Goal: Download file/media

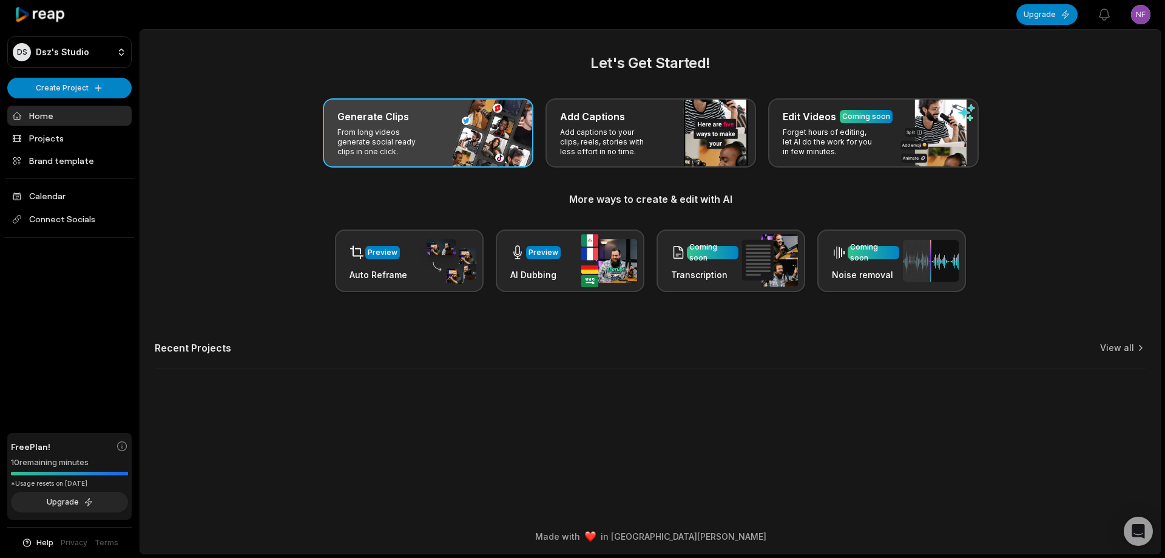
click at [482, 141] on div "Generate Clips From long videos generate social ready clips in one click." at bounding box center [428, 132] width 211 height 69
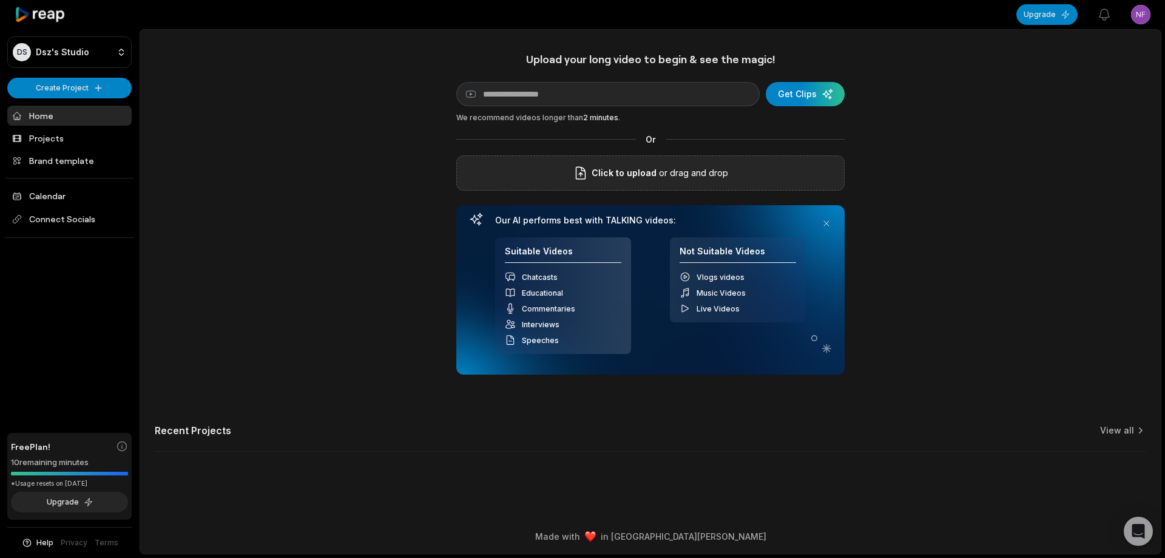
click at [586, 178] on icon at bounding box center [580, 173] width 15 height 15
click at [0, 0] on input "Click to upload" at bounding box center [0, 0] width 0 height 0
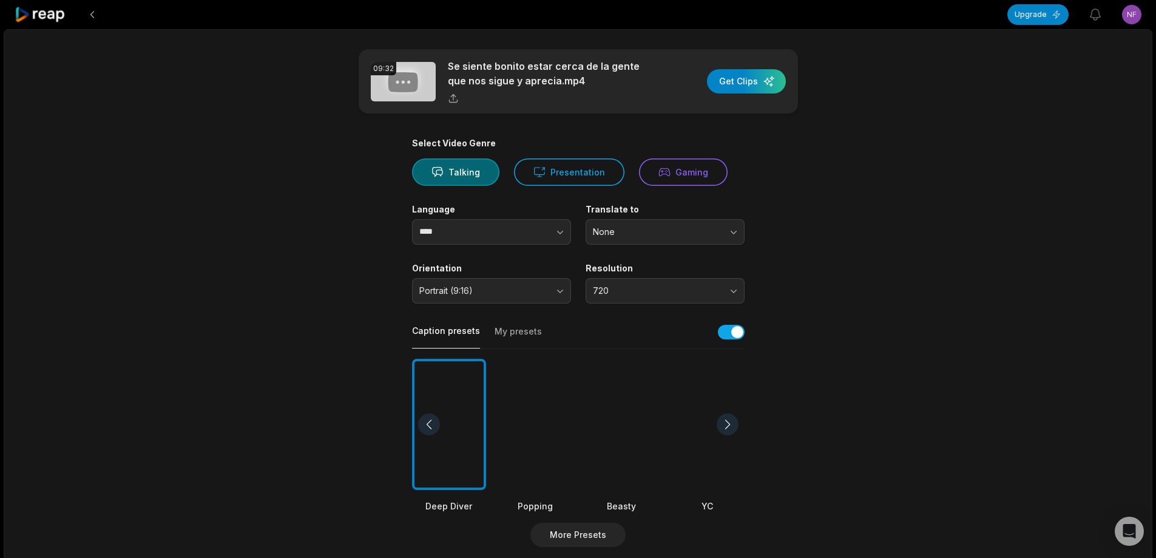
click at [630, 415] on div at bounding box center [621, 425] width 74 height 132
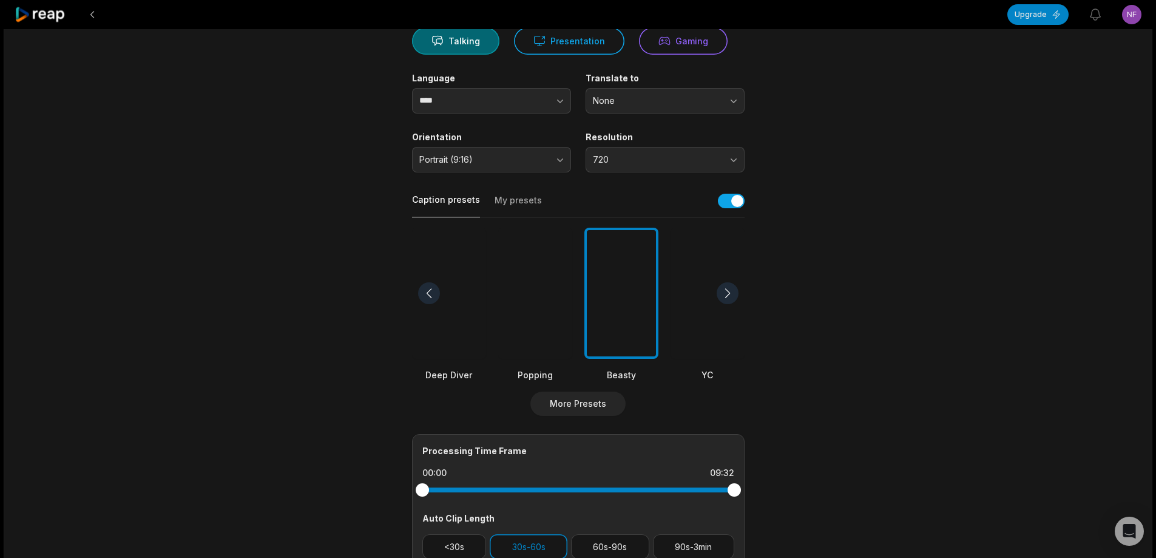
scroll to position [182, 0]
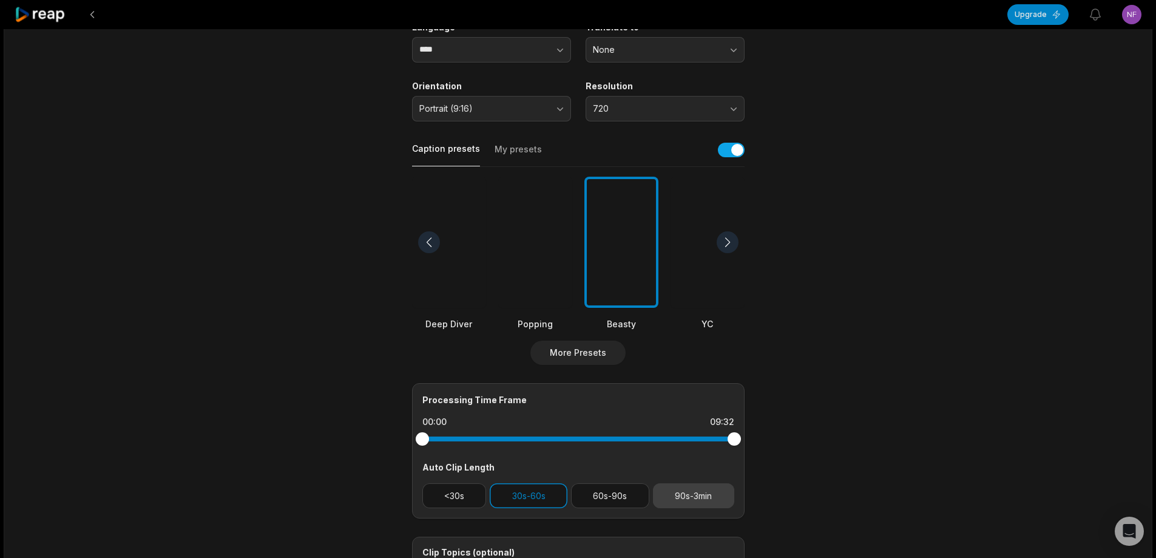
click at [705, 496] on button "90s-3min" at bounding box center [693, 495] width 81 height 25
click at [518, 509] on div "Processing Time Frame 00:00 09:32 Auto Clip Length <30s 30s-60s 60s-90s 90s-3min" at bounding box center [578, 450] width 333 height 135
drag, startPoint x: 534, startPoint y: 496, endPoint x: 610, endPoint y: 481, distance: 78.1
click at [535, 496] on button "30s-60s" at bounding box center [529, 495] width 78 height 25
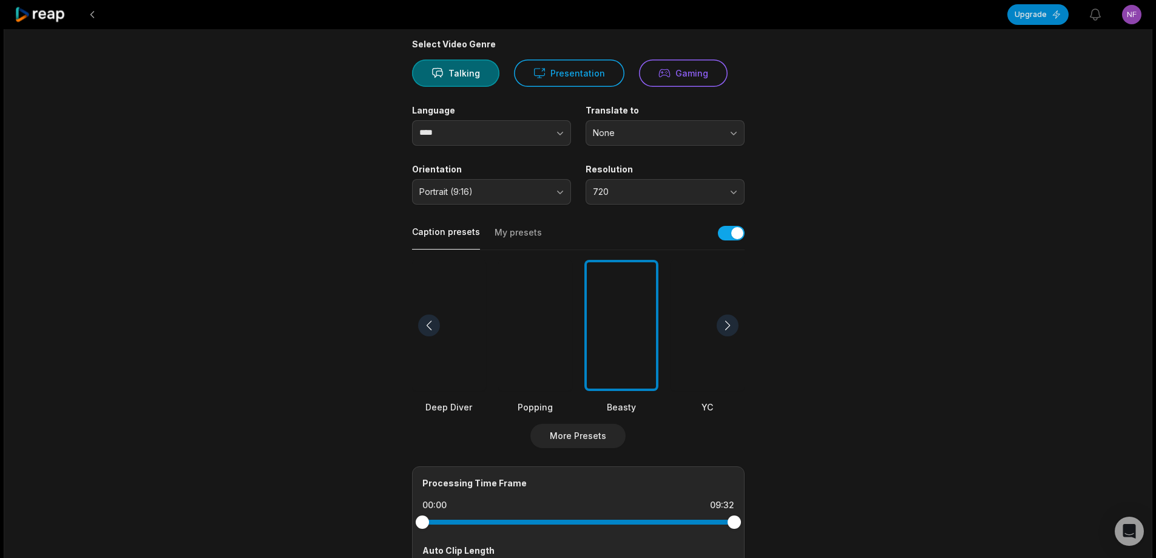
scroll to position [0, 0]
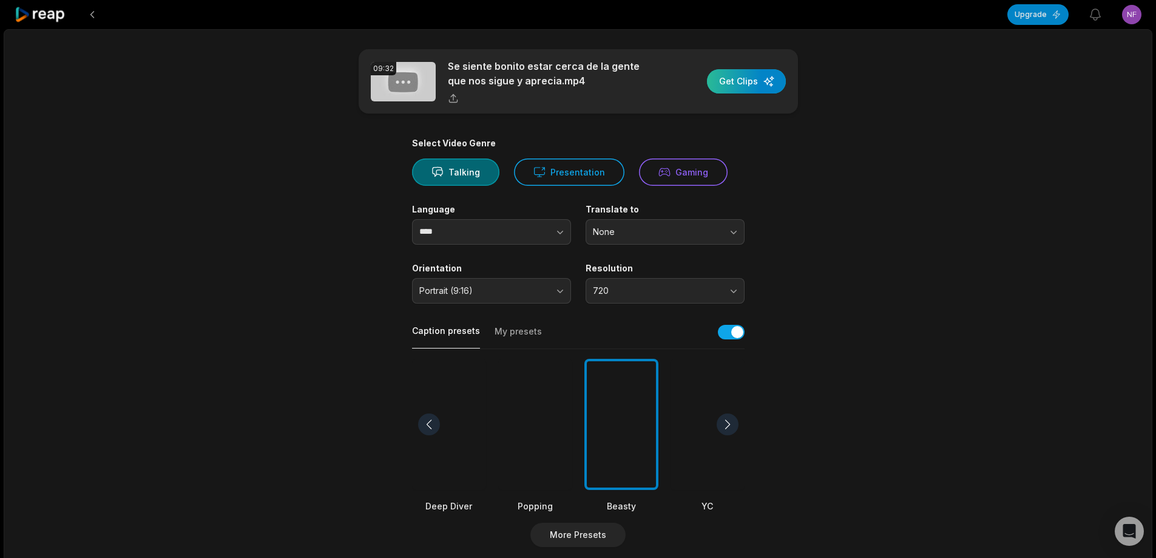
click at [761, 86] on div "button" at bounding box center [746, 81] width 79 height 24
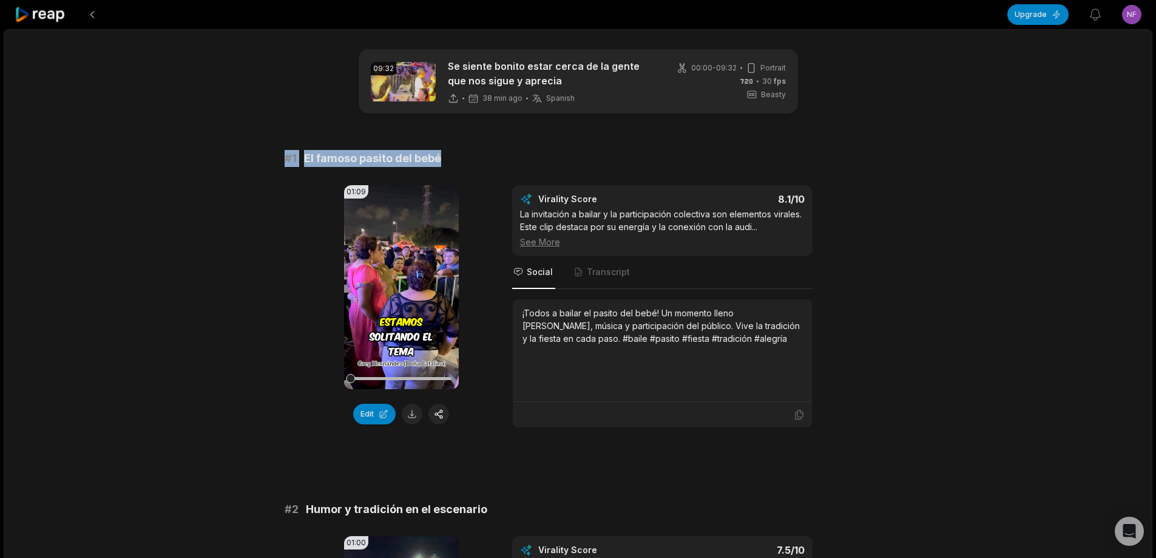
drag, startPoint x: 276, startPoint y: 160, endPoint x: 457, endPoint y: 160, distance: 180.8
copy div "# 1 El famoso pasito del bebé"
click at [414, 417] on button at bounding box center [412, 414] width 21 height 21
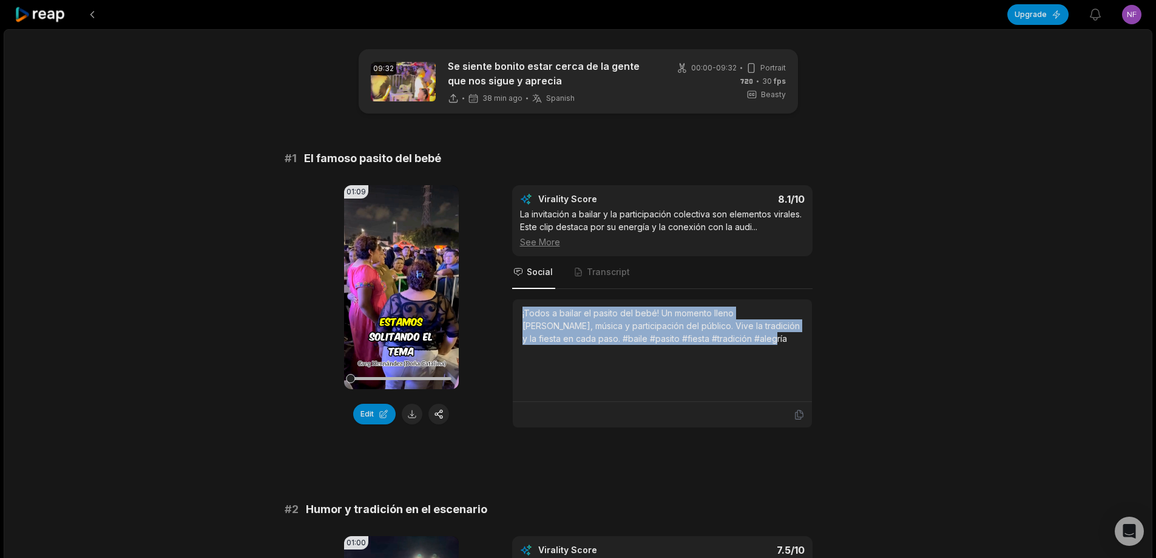
drag, startPoint x: 519, startPoint y: 314, endPoint x: 768, endPoint y: 338, distance: 250.6
click at [768, 338] on div "¡Todos a bailar el pasito del bebé! Un momento lleno [PERSON_NAME], música y pa…" at bounding box center [662, 350] width 299 height 103
copy div "¡Todos a bailar el pasito del bebé! Un momento lleno [PERSON_NAME], música y pa…"
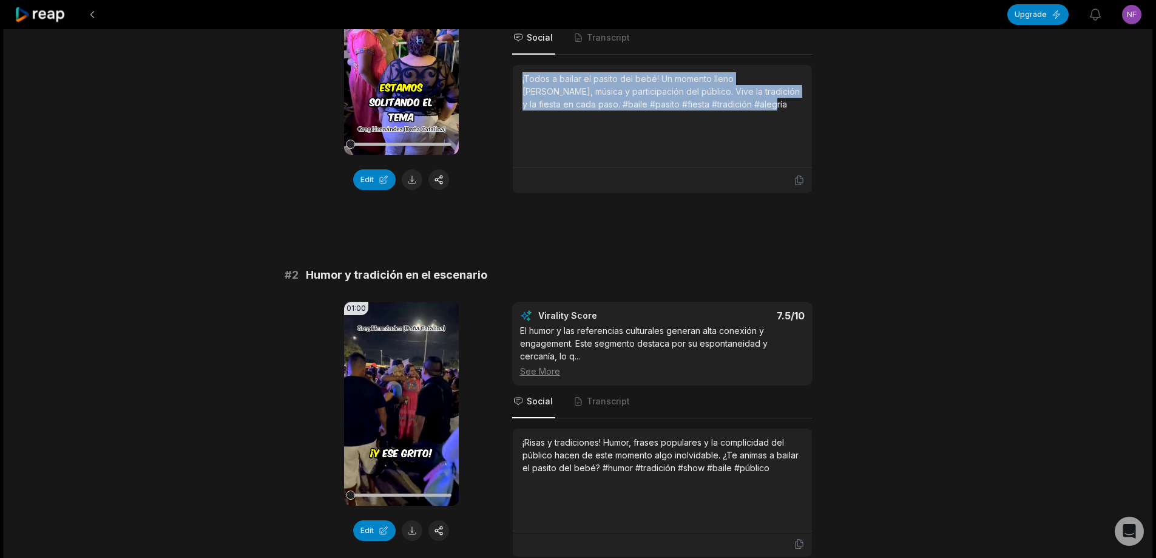
scroll to position [303, 0]
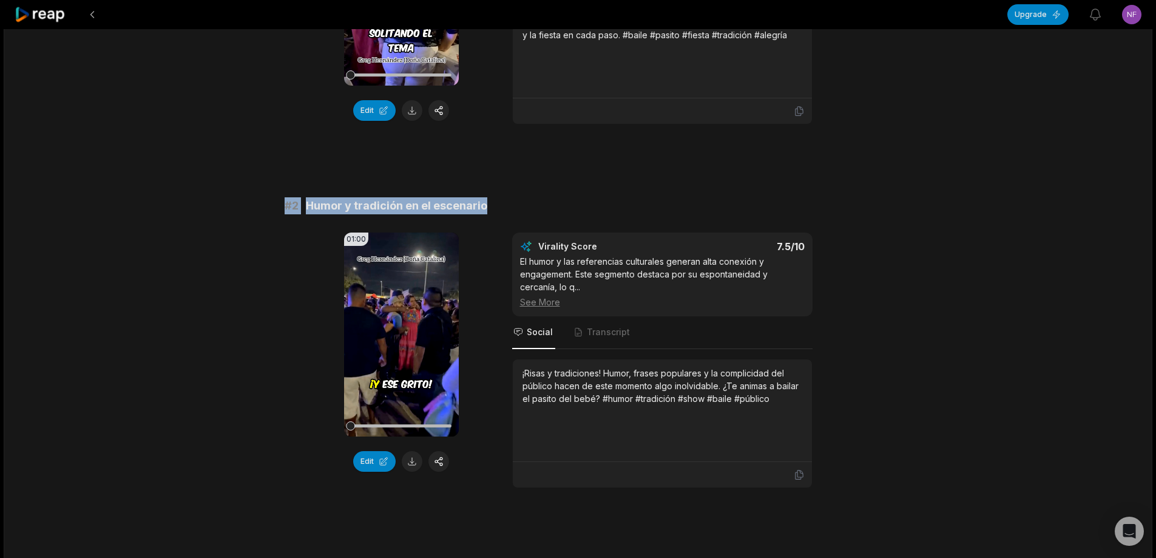
drag, startPoint x: 268, startPoint y: 204, endPoint x: 529, endPoint y: 171, distance: 263.1
copy div "# 2 Humor y tradición en el escenario"
click at [416, 465] on button at bounding box center [412, 461] width 21 height 21
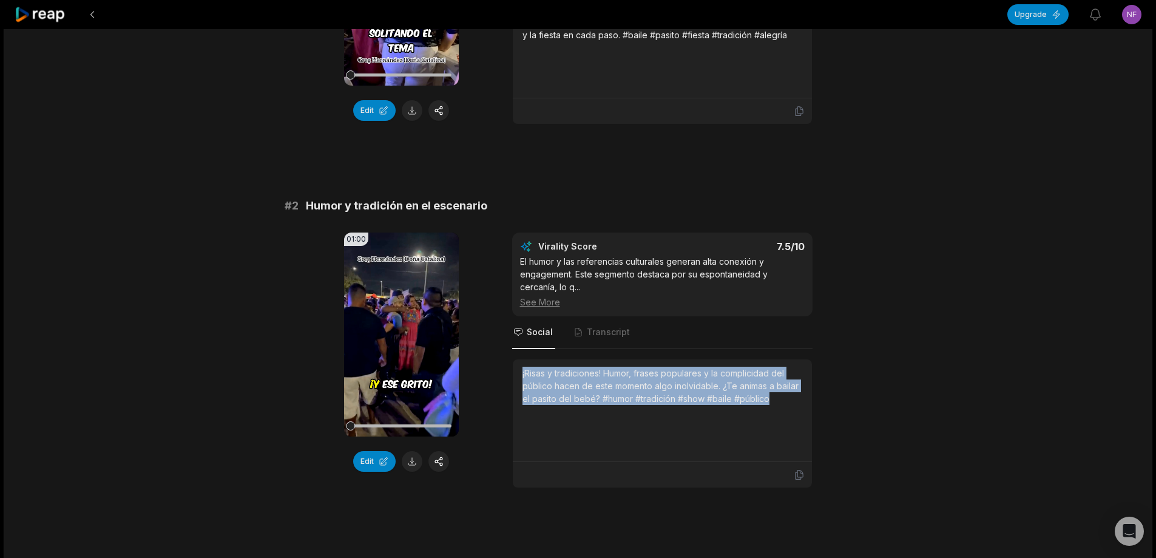
drag, startPoint x: 522, startPoint y: 372, endPoint x: 760, endPoint y: 382, distance: 238.7
click at [799, 402] on div "¡Risas y tradiciones! Humor, frases populares y la complicidad del público hace…" at bounding box center [662, 386] width 280 height 38
copy div "¡Risas y tradiciones! Humor, frases populares y la complicidad del público hace…"
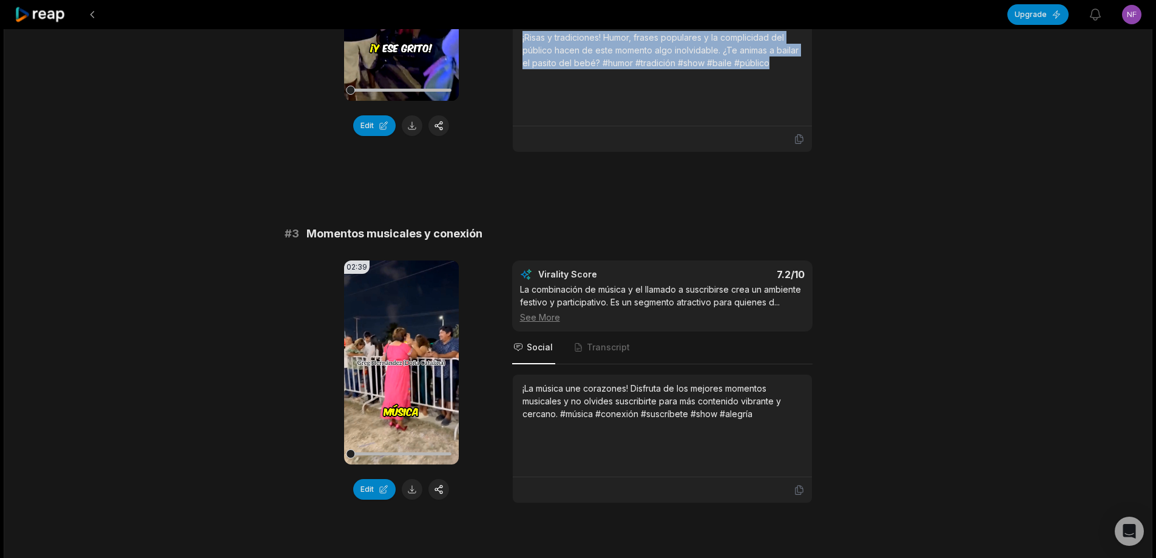
scroll to position [667, 0]
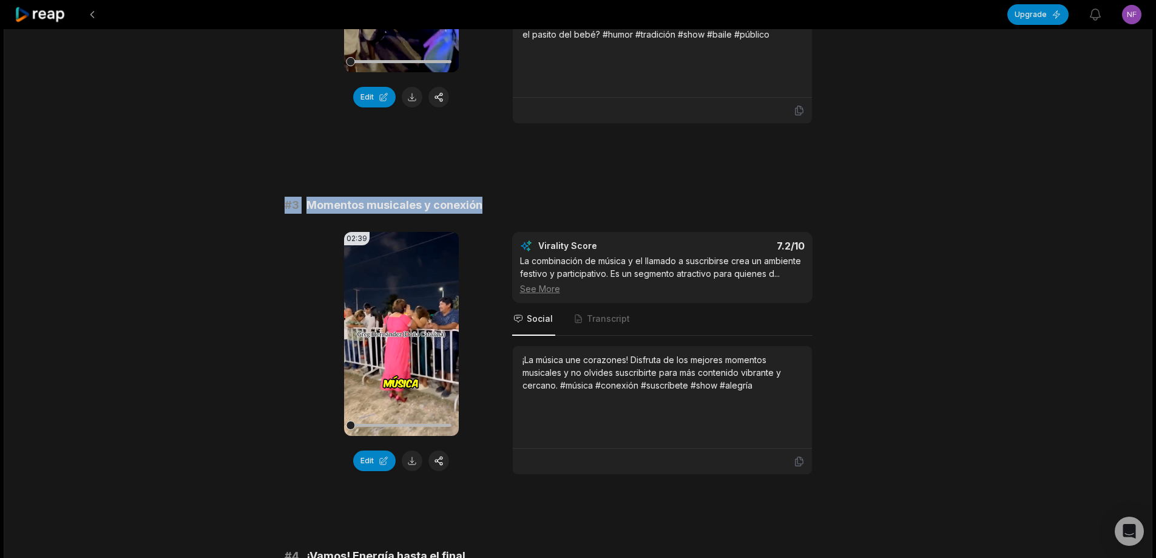
drag, startPoint x: 279, startPoint y: 201, endPoint x: 513, endPoint y: 209, distance: 234.4
copy div "# 3 Momentos musicales y conexión"
click at [414, 470] on button at bounding box center [412, 460] width 21 height 21
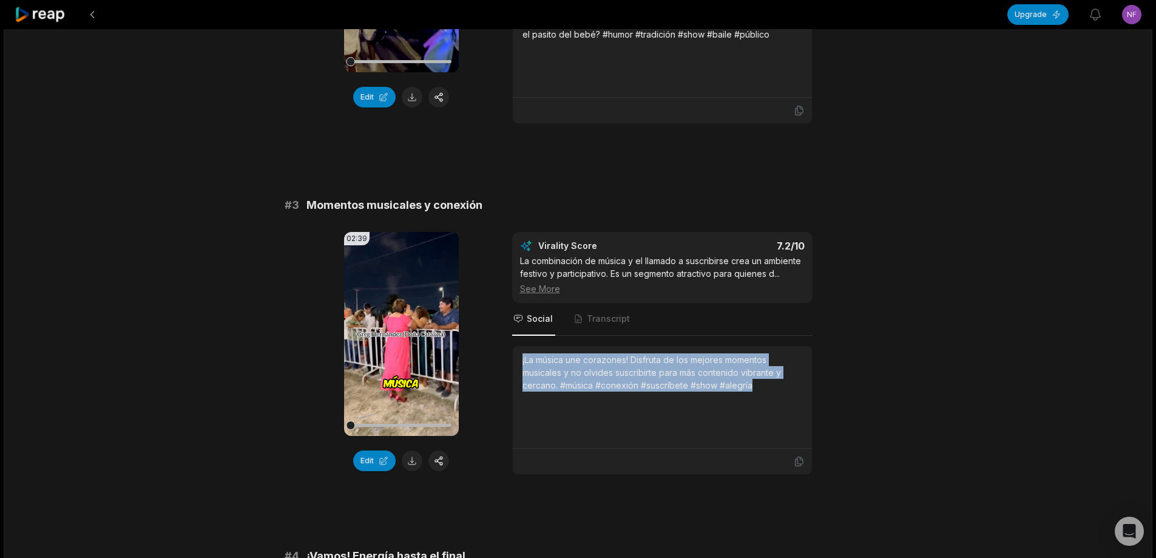
drag, startPoint x: 521, startPoint y: 362, endPoint x: 775, endPoint y: 389, distance: 255.7
click at [775, 389] on div "¡La música une corazones! Disfruta de los mejores momentos musicales y no olvid…" at bounding box center [662, 397] width 299 height 103
copy div "¡La música une corazones! Disfruta de los mejores momentos musicales y no olvid…"
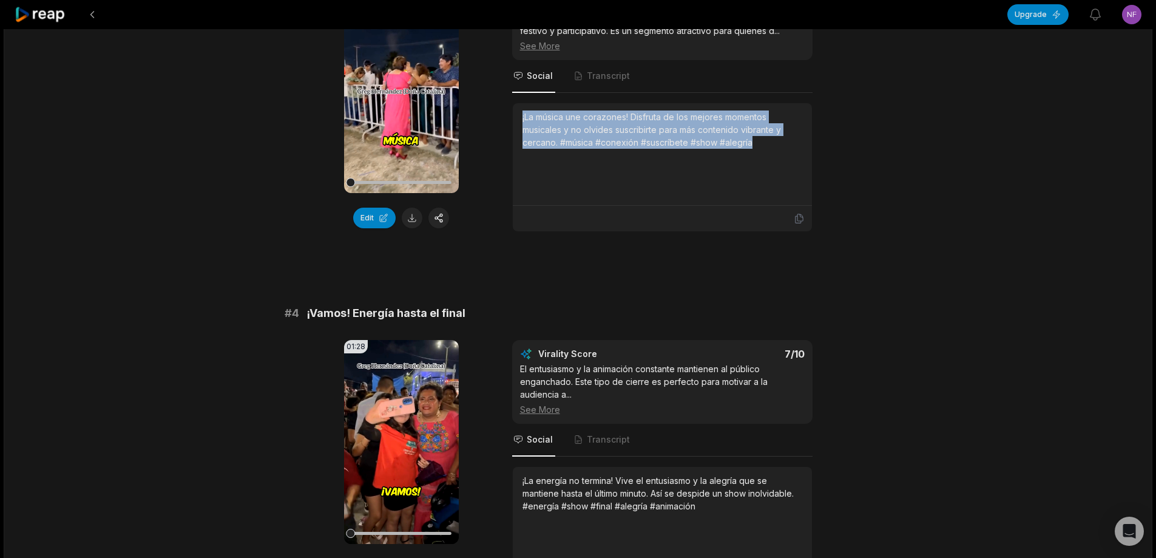
scroll to position [971, 0]
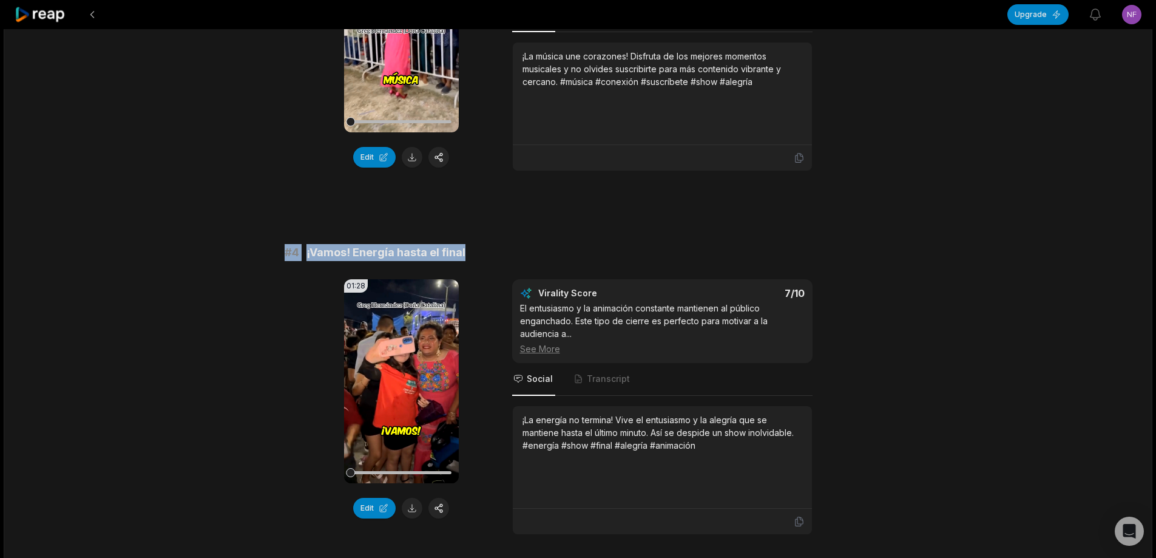
drag, startPoint x: 282, startPoint y: 255, endPoint x: 528, endPoint y: 254, distance: 246.4
click at [528, 254] on div "09:32 Se siente bonito estar cerca de la gente que nos sigue y aprecia 38 min a…" at bounding box center [578, 548] width 1149 height 2980
copy div "# 4 ¡Vamos! Energía hasta el final"
click at [410, 505] on button at bounding box center [412, 508] width 21 height 21
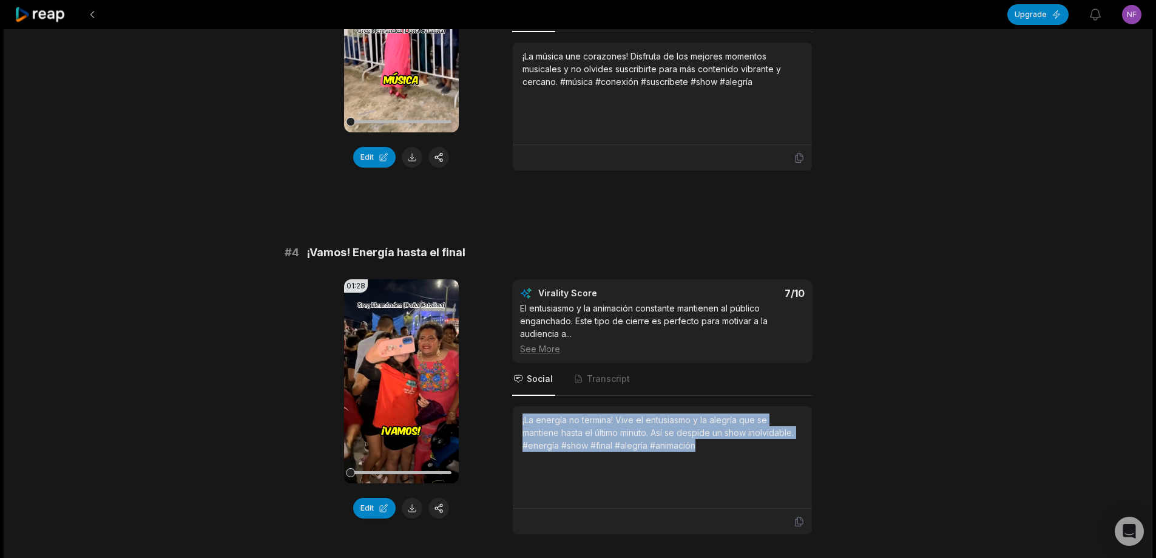
drag, startPoint x: 549, startPoint y: 426, endPoint x: 701, endPoint y: 441, distance: 153.0
click at [715, 452] on div "¡La energía no termina! Vive el entusiasmo y la alegría que se mantiene hasta e…" at bounding box center [662, 457] width 299 height 103
copy div "¡La energía no termina! Vive el entusiasmo y la alegría que se mantiene hasta e…"
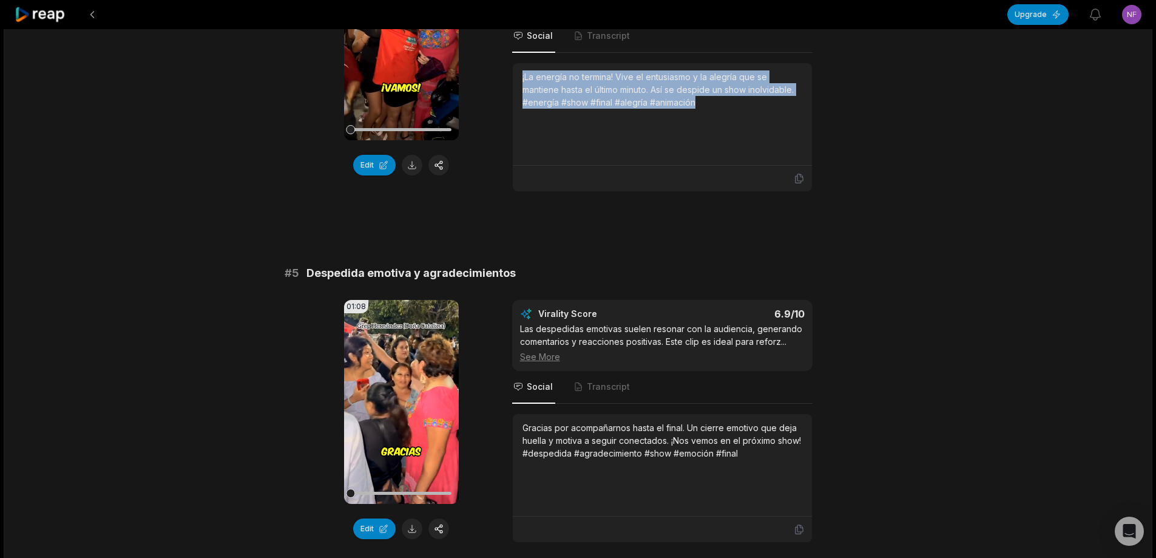
scroll to position [1335, 0]
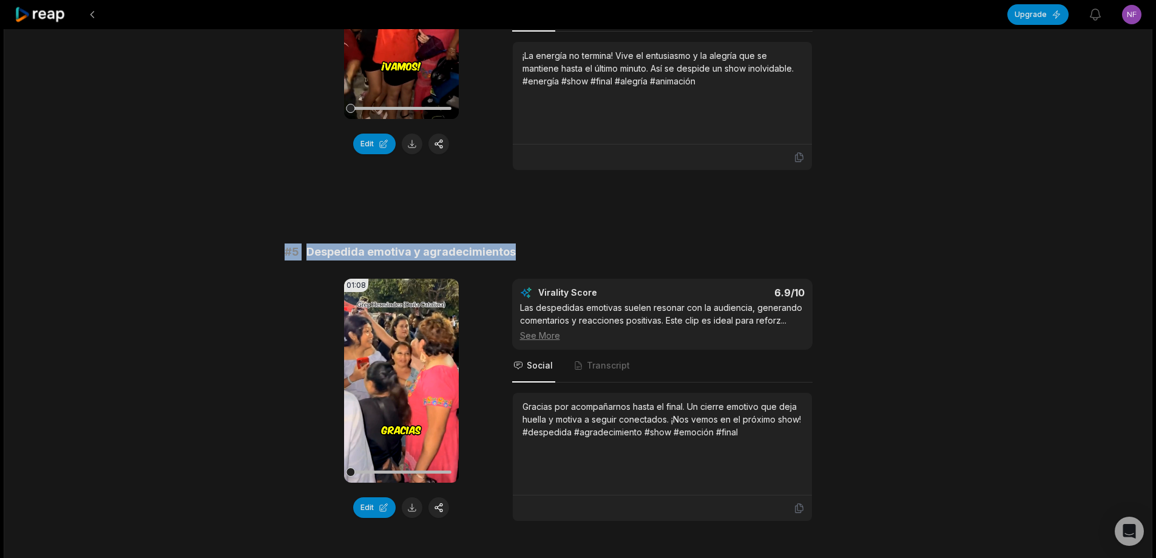
drag, startPoint x: 309, startPoint y: 251, endPoint x: 543, endPoint y: 250, distance: 233.6
click at [549, 250] on div "09:32 Se siente bonito estar cerca de la gente que nos sigue y aprecia 38 min a…" at bounding box center [578, 184] width 1149 height 2980
copy div "# 5 Despedida emotiva y agradecimientos"
click at [407, 509] on button at bounding box center [412, 507] width 21 height 21
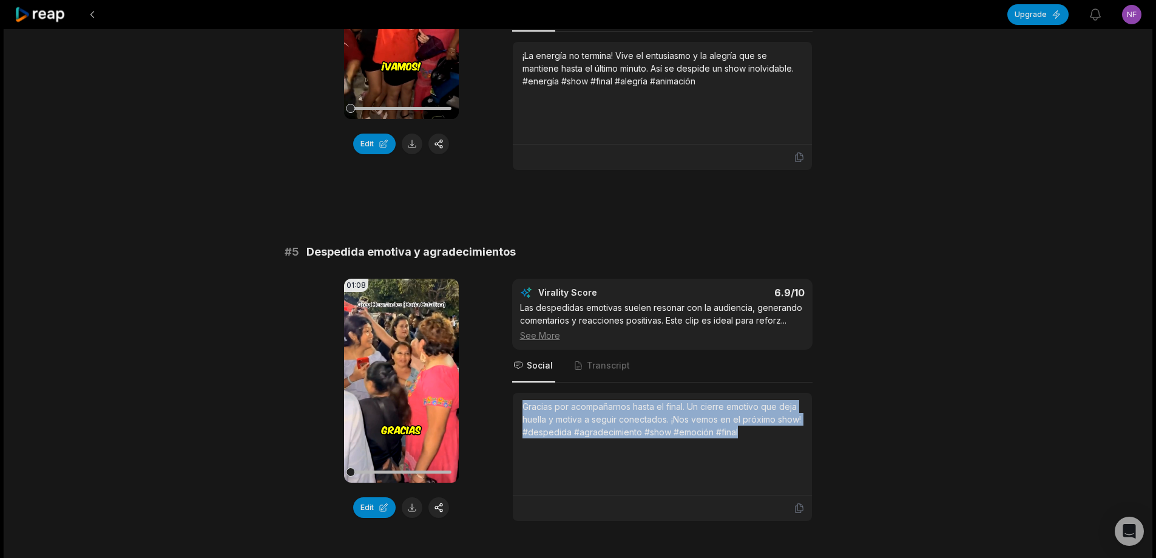
drag, startPoint x: 519, startPoint y: 405, endPoint x: 753, endPoint y: 428, distance: 234.8
click at [761, 433] on div "Gracias por acompañarnos hasta el final. Un cierre emotivo que deja huella y mo…" at bounding box center [662, 444] width 299 height 103
